Goal: Information Seeking & Learning: Find specific fact

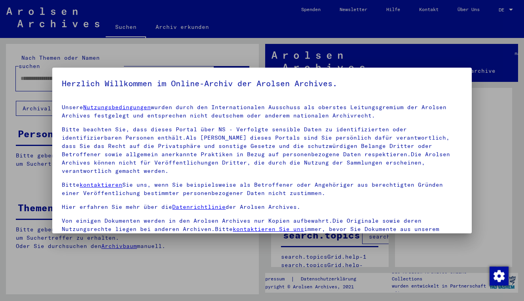
click at [93, 70] on mat-dialog-container "Herzlich Willkommen im Online-Archiv der Arolsen Archives. Unsere Nutzungsbedin…" at bounding box center [261, 151] width 419 height 166
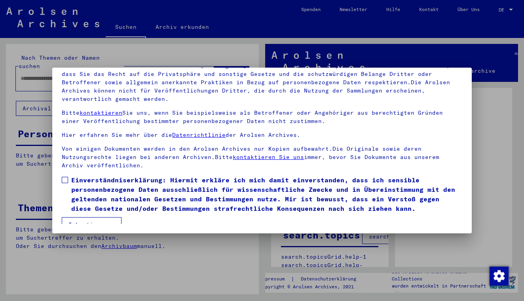
click at [105, 217] on button "Ich stimme zu" at bounding box center [92, 224] width 60 height 15
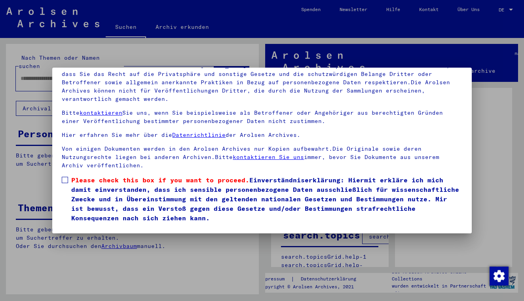
click at [70, 175] on label "Please check this box if you want to proceed. Einverständniserklärung: Hiermit …" at bounding box center [262, 198] width 400 height 47
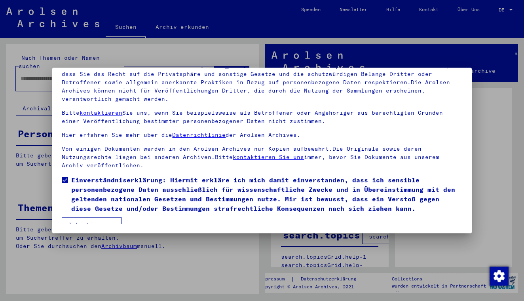
click at [91, 217] on button "Ich stimme zu" at bounding box center [92, 224] width 60 height 15
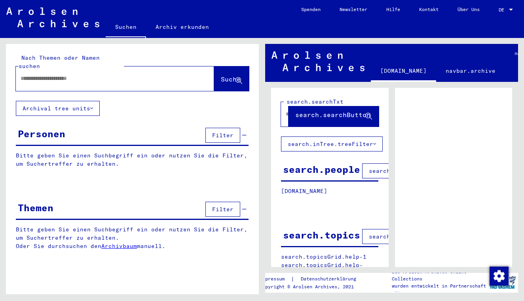
click at [85, 74] on input "text" at bounding box center [108, 78] width 175 height 8
type input "**********"
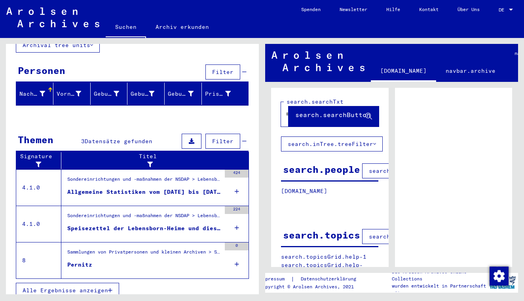
scroll to position [63, 0]
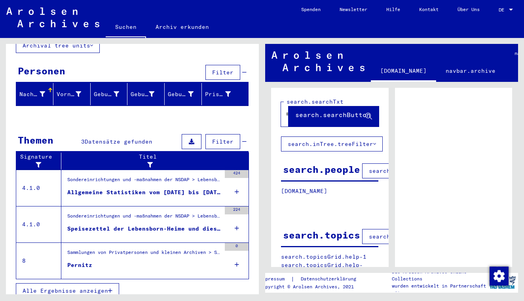
click at [133, 213] on div "Sondereinrichtungen und -maßnahmen der NSDAP > Lebensborn e.V. > [MEDICAL_DATA]…" at bounding box center [144, 218] width 154 height 11
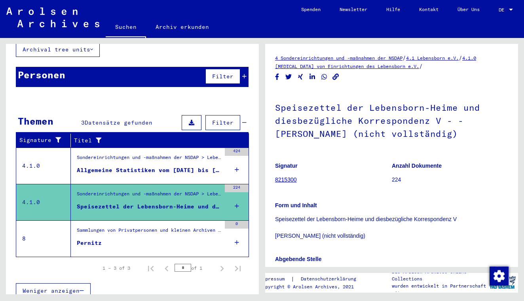
click at [144, 166] on div "Allgemeine Statistiken vom [DATE] bis [DATE] - gynäkologische Auslegung der mon…" at bounding box center [149, 170] width 144 height 8
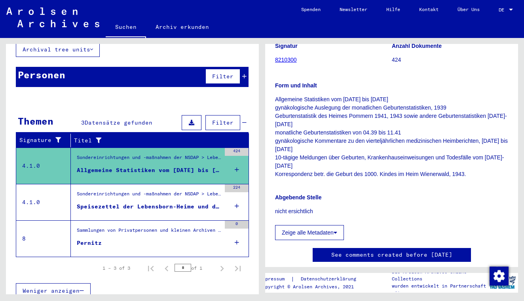
scroll to position [153, 0]
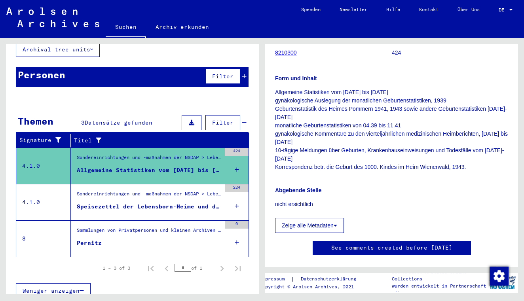
click at [353, 167] on p "Allgemeine Statistiken vom [DATE] bis [DATE] gynäkologische Auslegung der monat…" at bounding box center [391, 129] width 233 height 83
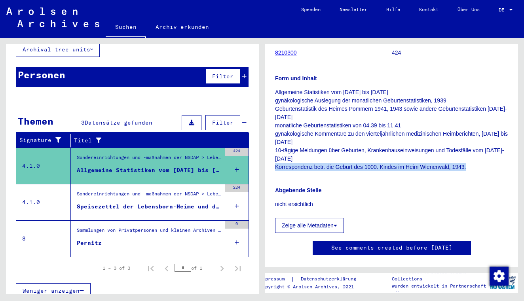
click at [353, 167] on p "Allgemeine Statistiken vom [DATE] bis [DATE] gynäkologische Auslegung der monat…" at bounding box center [391, 129] width 233 height 83
click at [59, 0] on mat-toolbar "Suchen Archiv erkunden Detailfragen/-infos zu den Dokumenten? Stelle hier einen…" at bounding box center [262, 19] width 524 height 38
